Goal: Entertainment & Leisure: Browse casually

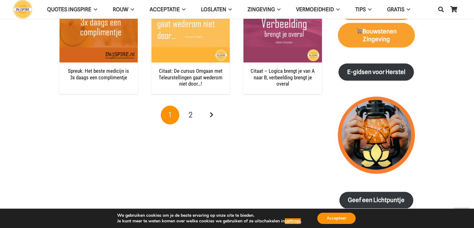
scroll to position [675, 0]
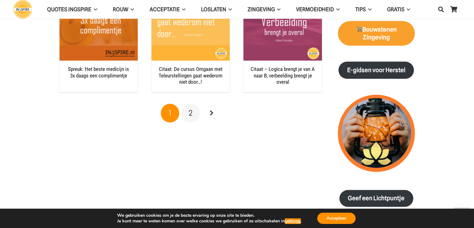
click at [185, 120] on link "2" at bounding box center [190, 112] width 19 height 19
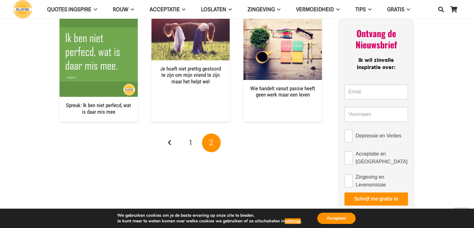
scroll to position [271, 0]
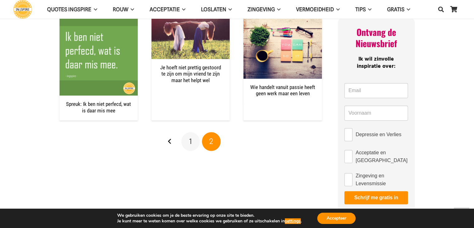
click at [191, 142] on span "1" at bounding box center [190, 141] width 3 height 9
